Goal: Transaction & Acquisition: Purchase product/service

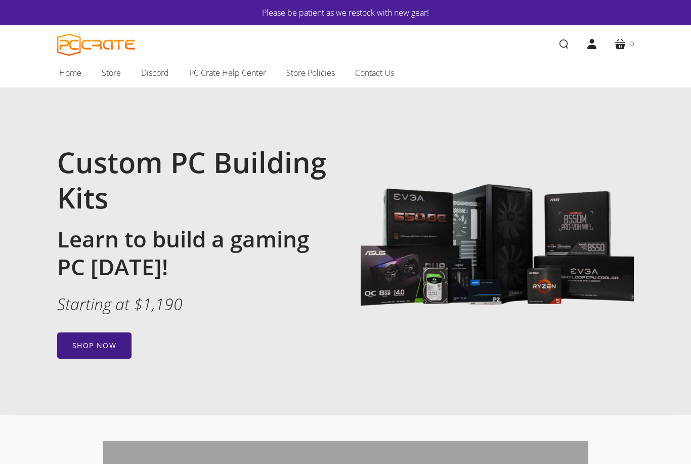
click at [94, 354] on link "Shop now" at bounding box center [94, 345] width 74 height 26
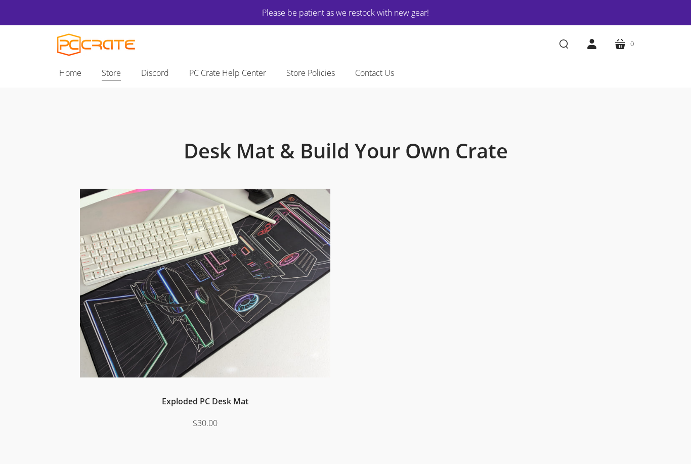
click at [113, 73] on span "Store" at bounding box center [111, 72] width 19 height 13
click at [195, 257] on img at bounding box center [205, 283] width 250 height 189
click at [209, 78] on span "PC Crate Help Center" at bounding box center [227, 72] width 77 height 13
